Goal: Task Accomplishment & Management: Manage account settings

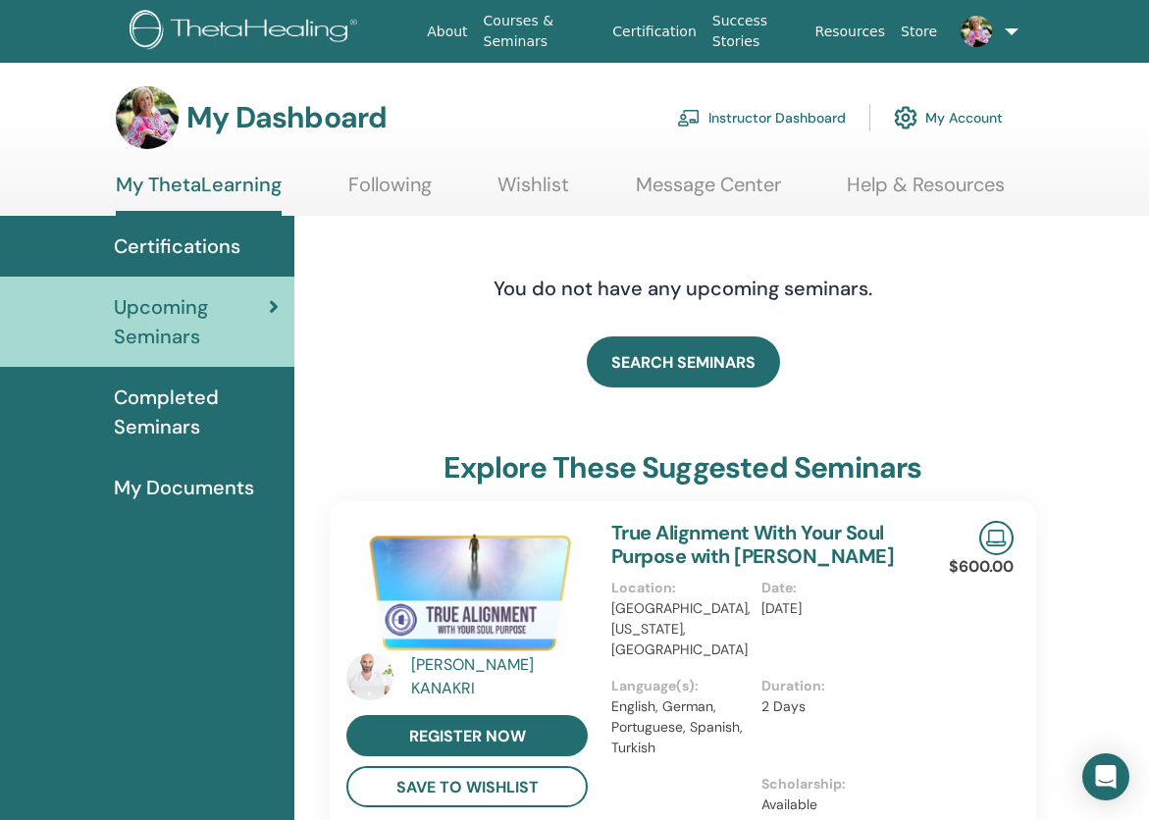
click at [759, 122] on link "Instructor Dashboard" at bounding box center [761, 117] width 169 height 43
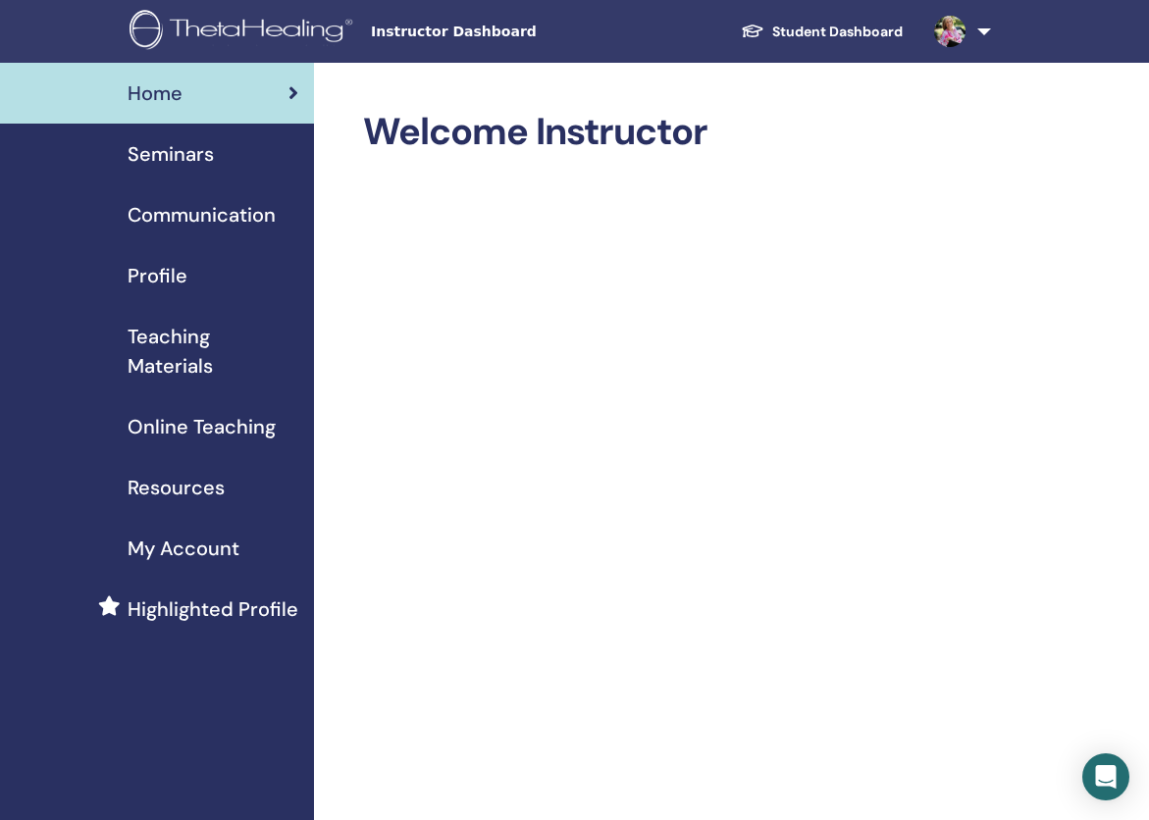
click at [166, 163] on span "Seminars" at bounding box center [171, 153] width 86 height 29
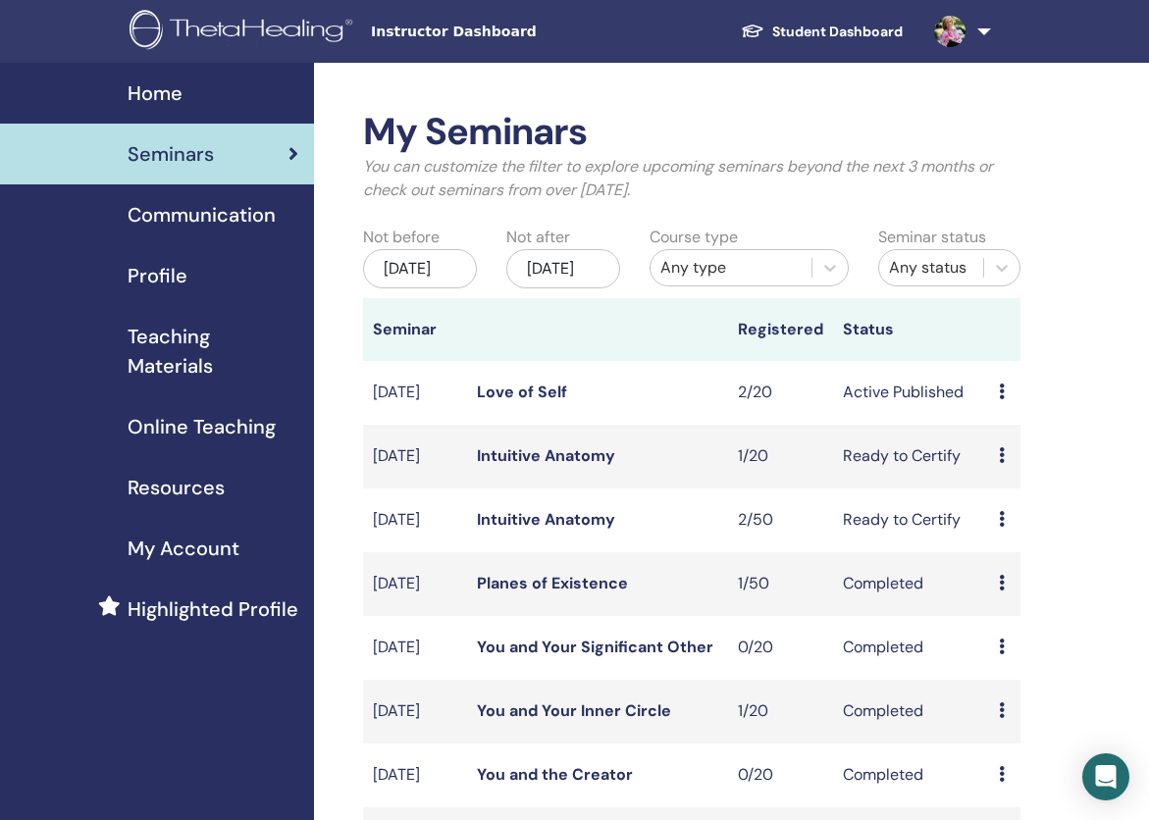
click at [1003, 399] on icon at bounding box center [1002, 392] width 6 height 16
click at [1020, 487] on link "Attendees" at bounding box center [1021, 486] width 75 height 21
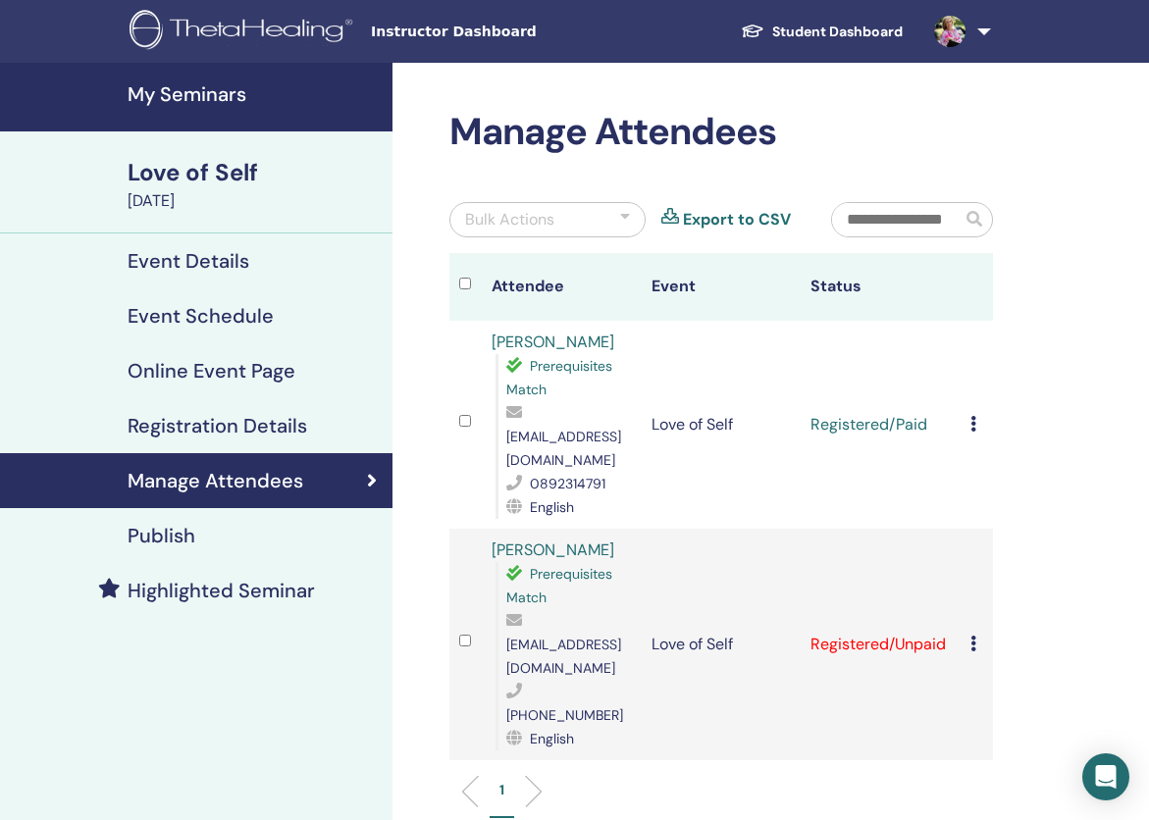
click at [970, 416] on icon at bounding box center [973, 424] width 6 height 16
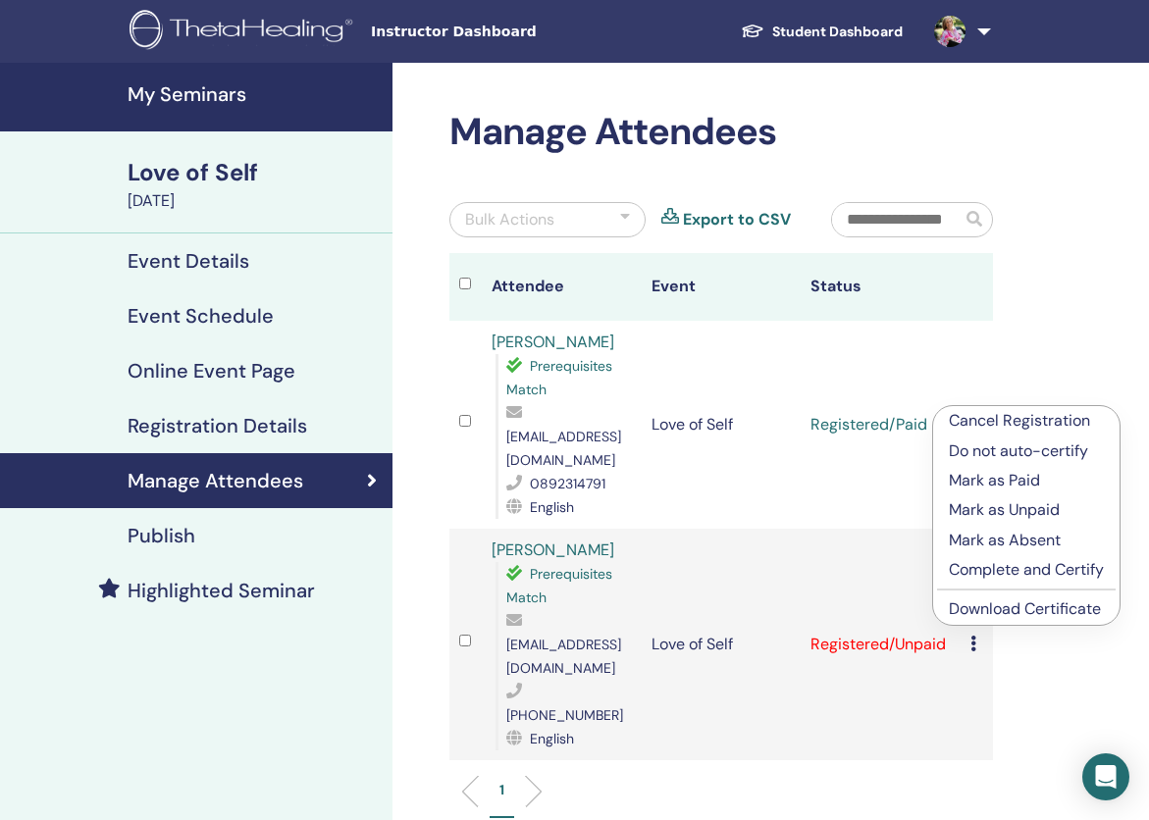
click at [993, 564] on p "Complete and Certify" at bounding box center [1026, 570] width 155 height 24
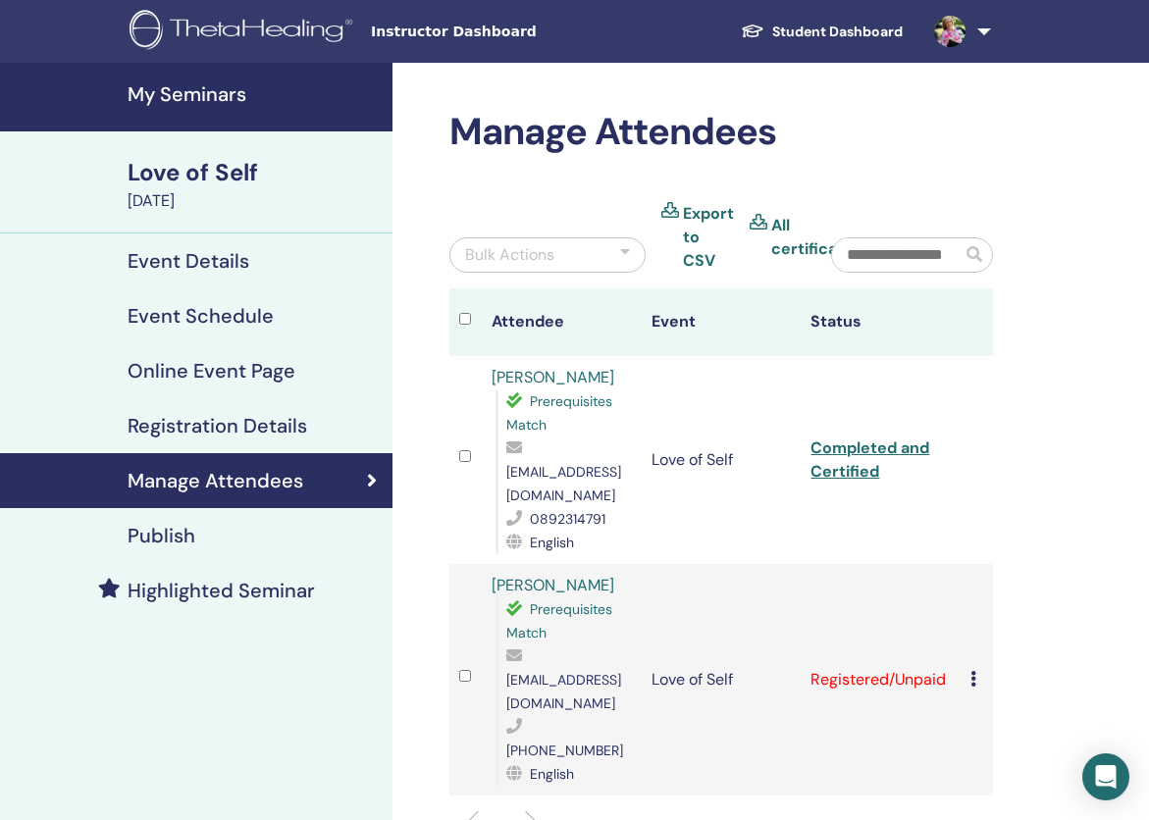
click at [977, 668] on div "Cancel Registration Do not auto-certify Mark as Paid Mark as Unpaid Mark as Abs…" at bounding box center [976, 680] width 13 height 24
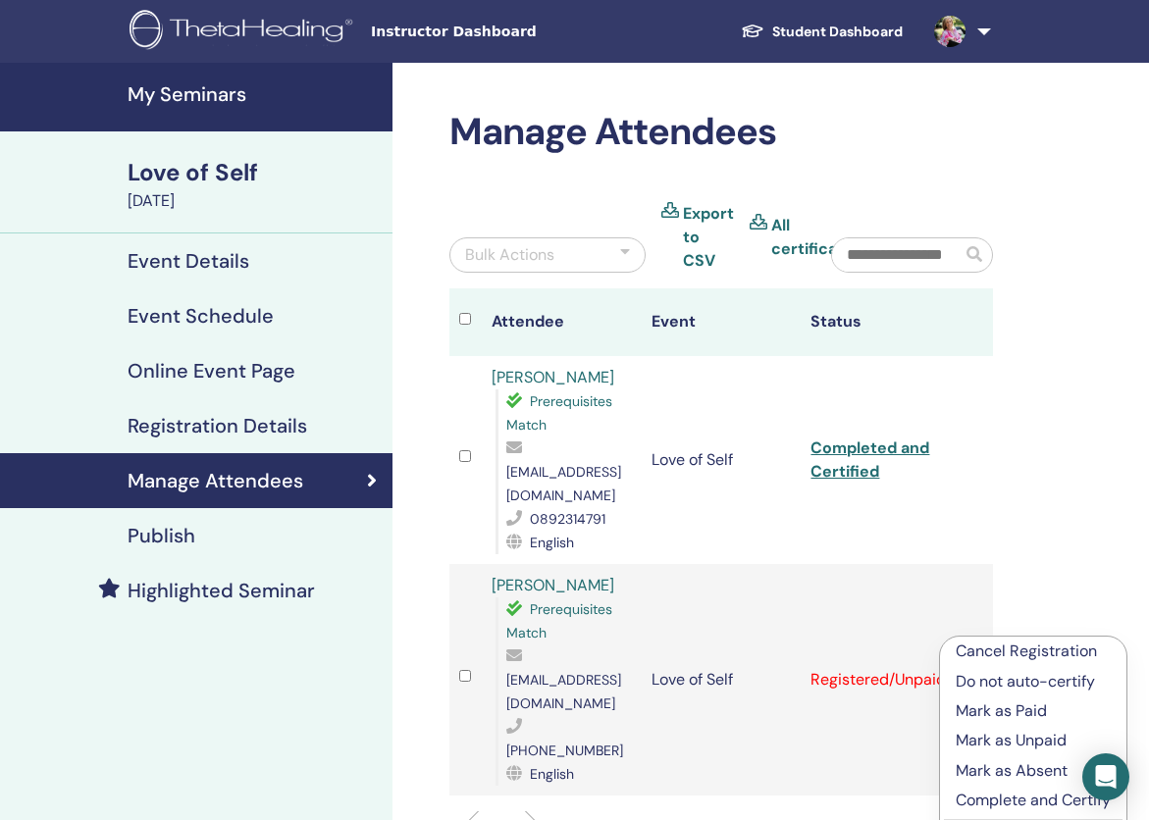
click at [984, 798] on p "Complete and Certify" at bounding box center [1033, 801] width 155 height 24
